Goal: Contribute content

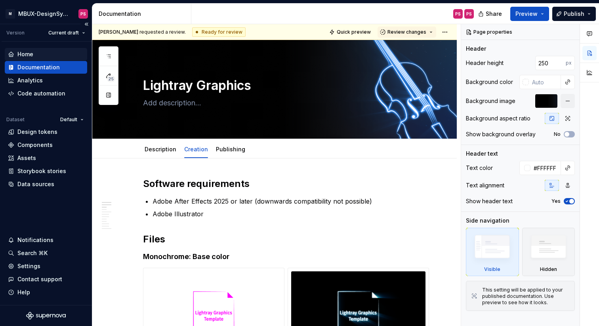
click at [34, 57] on div "Home" at bounding box center [46, 54] width 76 height 8
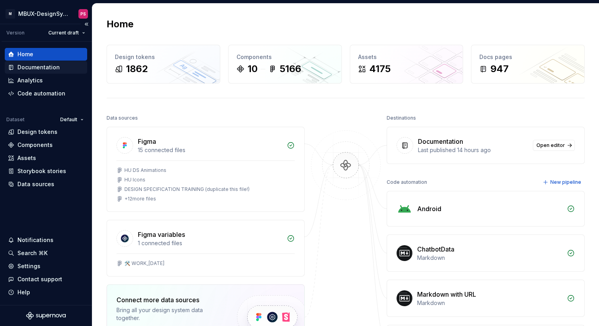
click at [67, 68] on div "Documentation" at bounding box center [46, 67] width 76 height 8
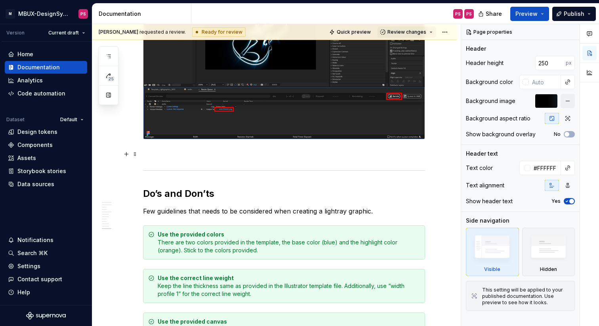
scroll to position [2539, 0]
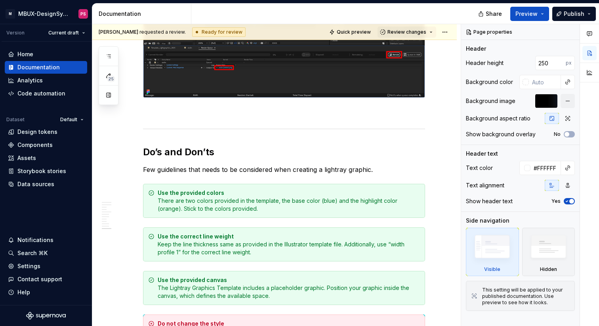
type textarea "*"
